Goal: Check status: Check status

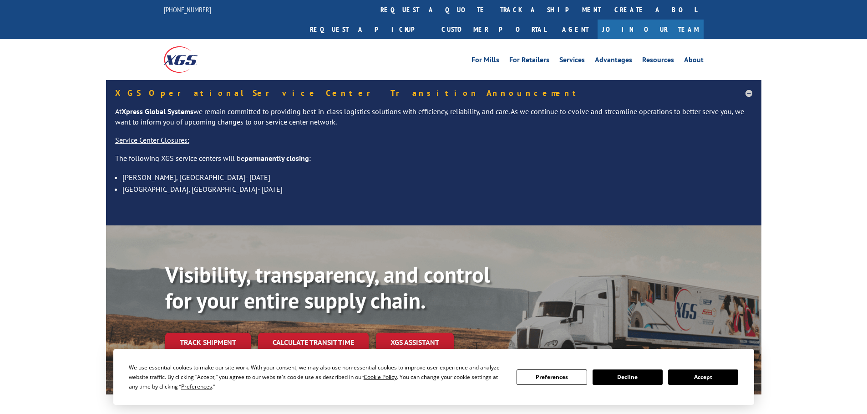
click at [709, 381] on button "Accept" at bounding box center [703, 377] width 70 height 15
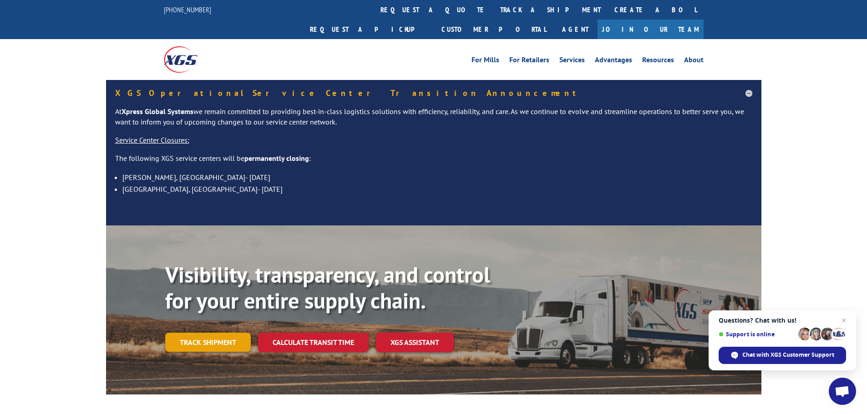
click at [224, 333] on link "Track shipment" at bounding box center [208, 342] width 86 height 19
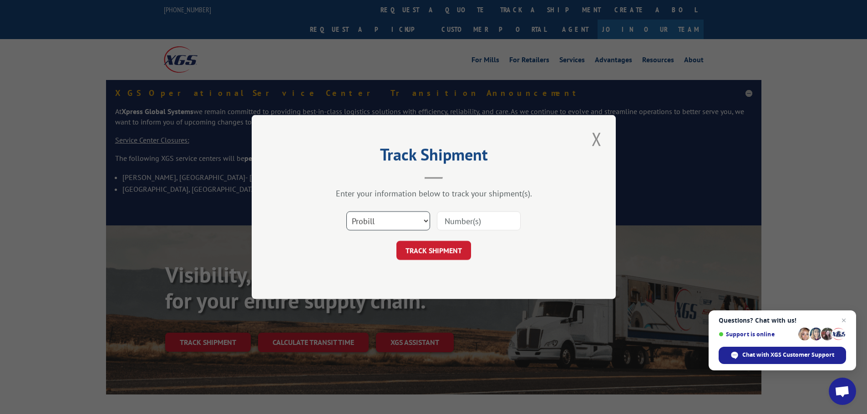
click at [379, 221] on select "Select category... Probill BOL PO" at bounding box center [388, 221] width 84 height 19
click at [391, 217] on select "Select category... Probill BOL PO" at bounding box center [388, 221] width 84 height 19
click at [416, 225] on select "Select category... Probill BOL PO" at bounding box center [388, 221] width 84 height 19
select select "po"
click at [346, 212] on select "Select category... Probill BOL PO" at bounding box center [388, 221] width 84 height 19
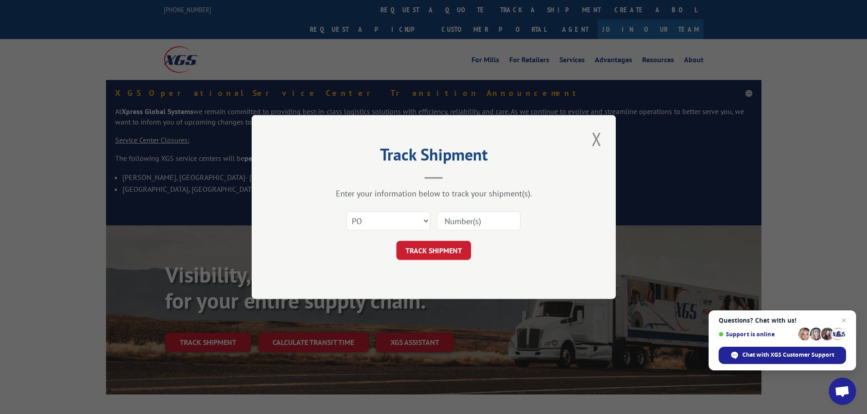
click at [464, 227] on input at bounding box center [479, 221] width 84 height 19
paste input "5981245"
type input "5981245"
click button "TRACK SHIPMENT" at bounding box center [433, 250] width 75 height 19
